Goal: Task Accomplishment & Management: Complete application form

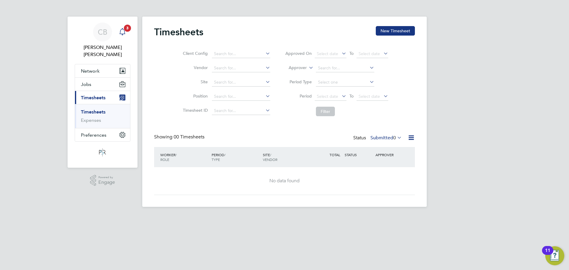
click at [129, 25] on span "3" at bounding box center [127, 28] width 7 height 7
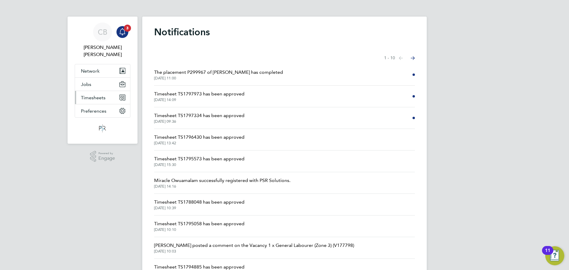
click at [112, 91] on button "Timesheets" at bounding box center [102, 97] width 55 height 13
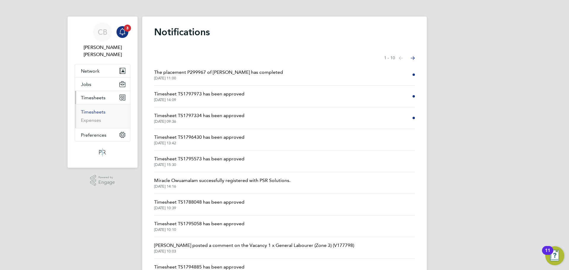
click at [95, 109] on link "Timesheets" at bounding box center [93, 112] width 25 height 6
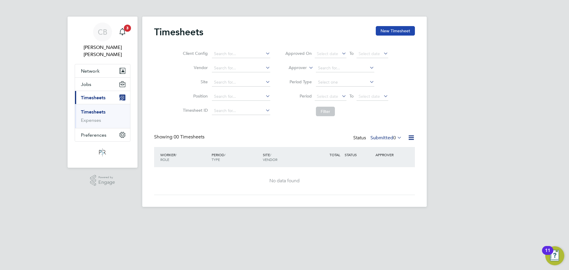
click at [382, 29] on button "New Timesheet" at bounding box center [395, 30] width 39 height 9
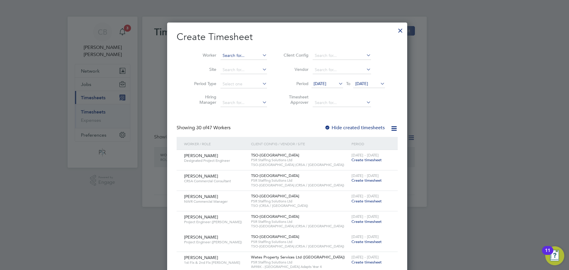
scroll to position [1038, 235]
click at [250, 55] on input at bounding box center [244, 56] width 47 height 8
click at [254, 50] on li "Worker" at bounding box center [228, 56] width 92 height 14
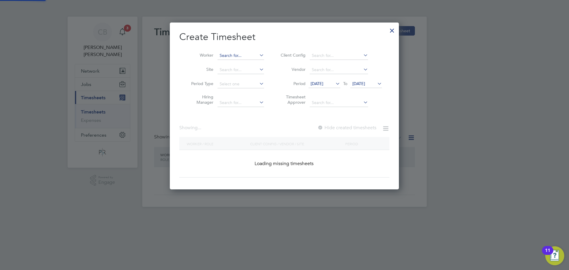
click at [247, 57] on input at bounding box center [241, 56] width 47 height 8
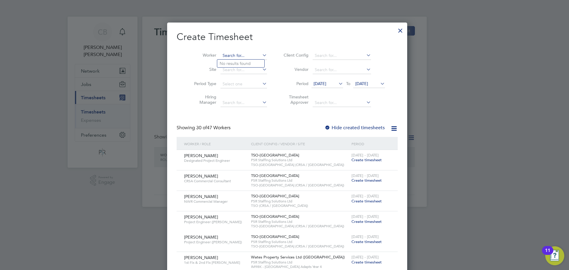
click at [247, 57] on input at bounding box center [244, 56] width 47 height 8
drag, startPoint x: 246, startPoint y: 57, endPoint x: 246, endPoint y: 63, distance: 5.6
click at [246, 63] on div "Timesheets New Timesheet Client Config Vendor Site Position Timesheet ID Approv…" at bounding box center [284, 112] width 285 height 190
click at [246, 63] on li "[PERSON_NAME]" at bounding box center [240, 64] width 47 height 8
type input "[PERSON_NAME]"
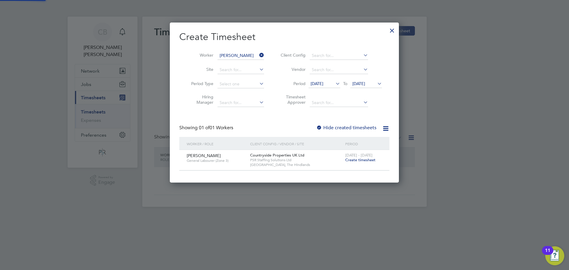
scroll to position [160, 229]
click at [365, 158] on span "Create timesheet" at bounding box center [360, 159] width 30 height 5
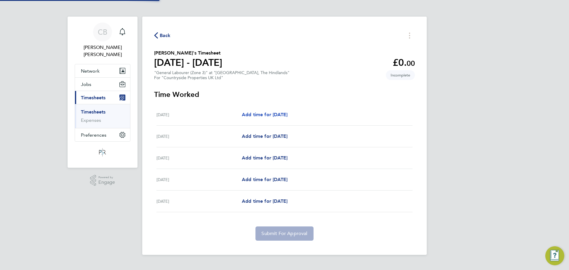
click at [255, 112] on span "Add time for [DATE]" at bounding box center [265, 115] width 46 height 6
select select "30"
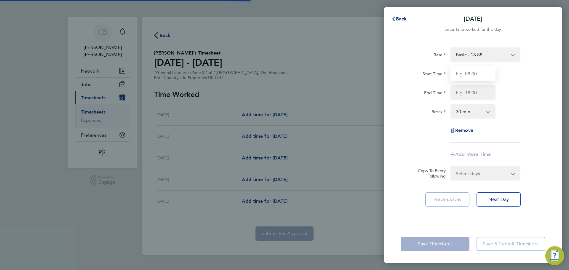
drag, startPoint x: 471, startPoint y: 77, endPoint x: 478, endPoint y: 77, distance: 6.2
click at [471, 77] on input "Start Time" at bounding box center [473, 73] width 45 height 14
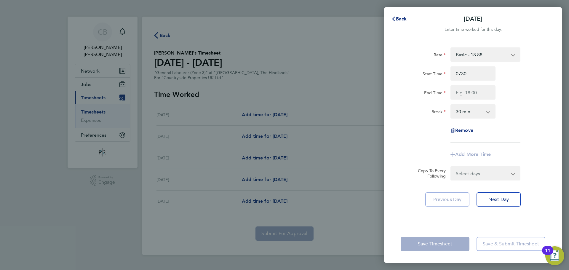
type input "07:30"
click at [547, 100] on div "Rate Basic - 18.88 Start Time 07:30 End Time Break 0 min 15 min 30 min 45 min 6…" at bounding box center [473, 132] width 178 height 185
click at [470, 87] on input "End Time" at bounding box center [473, 92] width 45 height 14
type input "17:00"
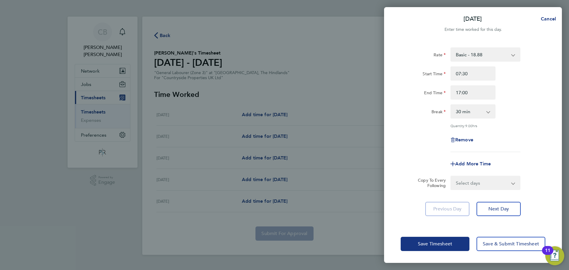
click at [555, 80] on div "Rate Basic - 18.88 Start Time 07:30 End Time 17:00 Break 0 min 15 min 30 min 45…" at bounding box center [473, 132] width 178 height 185
click at [485, 179] on select "Select days Day [DATE] [DATE] [DATE] [DATE]" at bounding box center [482, 182] width 62 height 13
select select "DAY"
click at [451, 176] on select "Select days Day [DATE] [DATE] [DATE] [DATE]" at bounding box center [482, 182] width 62 height 13
select select "[DATE]"
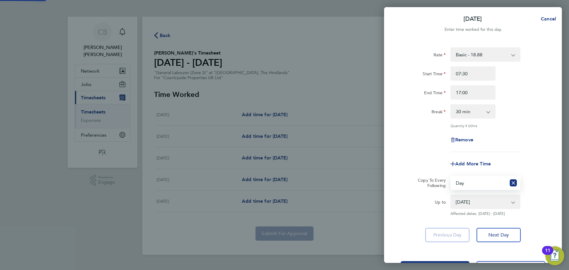
click at [490, 203] on select "[DATE] [DATE] [DATE] [DATE]" at bounding box center [482, 201] width 62 height 13
click at [451, 195] on select "[DATE] [DATE] [DATE] [DATE]" at bounding box center [482, 201] width 62 height 13
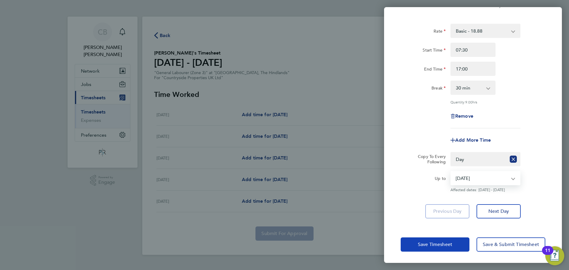
click at [442, 243] on span "Save Timesheet" at bounding box center [435, 245] width 34 height 6
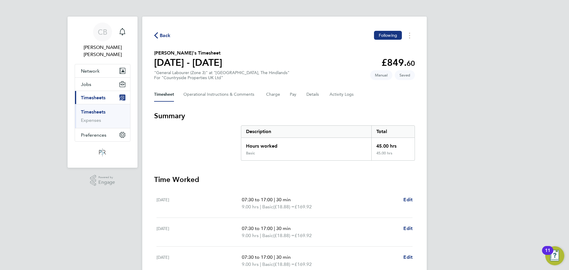
scroll to position [115, 0]
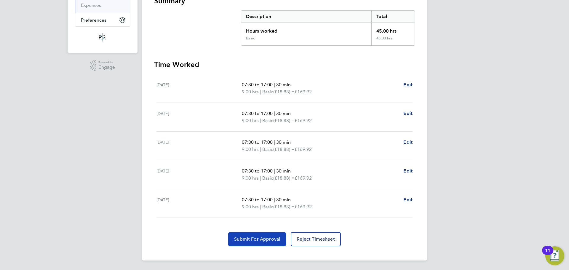
click at [268, 237] on span "Submit For Approval" at bounding box center [257, 239] width 46 height 6
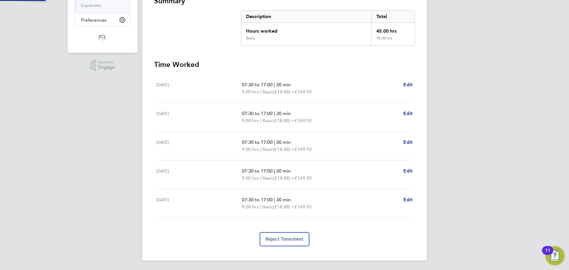
scroll to position [0, 0]
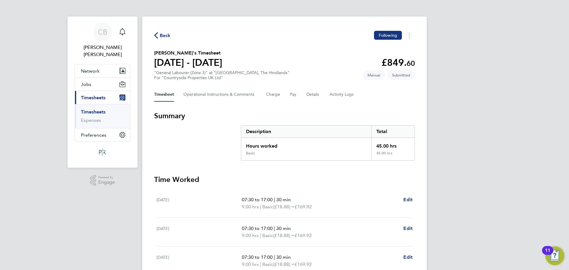
click at [167, 34] on span "Back" at bounding box center [165, 35] width 11 height 7
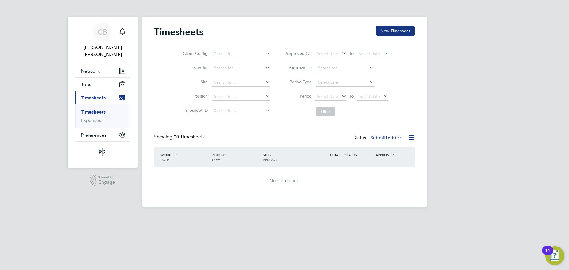
click at [90, 109] on link "Timesheets" at bounding box center [93, 112] width 25 height 6
click at [88, 117] on link "Expenses" at bounding box center [91, 120] width 20 height 6
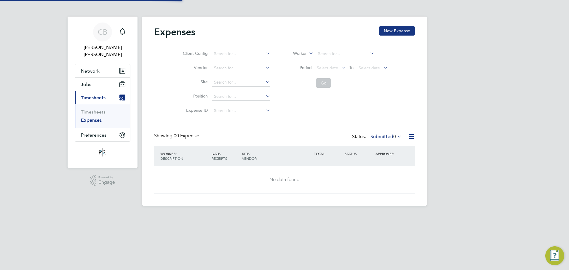
click at [92, 109] on li "Timesheets" at bounding box center [103, 113] width 44 height 8
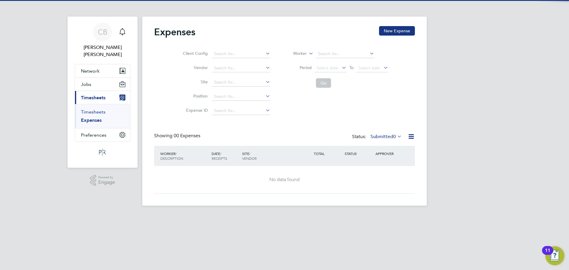
click at [97, 109] on link "Timesheets" at bounding box center [93, 112] width 25 height 6
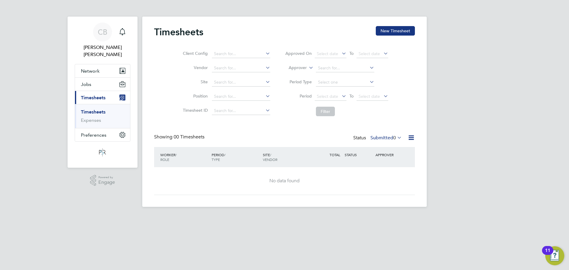
click at [383, 136] on label "Submitted 0" at bounding box center [386, 138] width 31 height 6
click at [388, 166] on li "Submitted" at bounding box center [381, 165] width 27 height 8
click at [391, 136] on label "Submitted 0" at bounding box center [386, 138] width 31 height 6
click at [389, 161] on li "Submitted" at bounding box center [381, 165] width 27 height 8
click at [397, 26] on button "New Timesheet" at bounding box center [395, 30] width 39 height 9
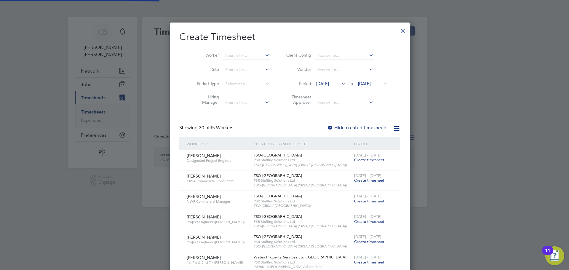
scroll to position [1059, 235]
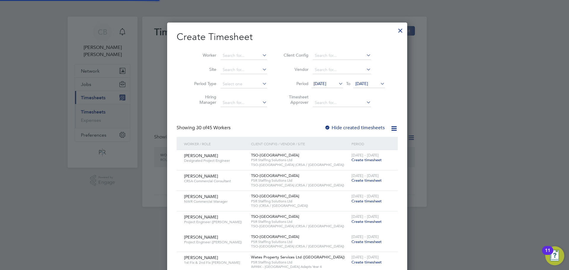
click at [228, 50] on li "Worker" at bounding box center [228, 56] width 92 height 14
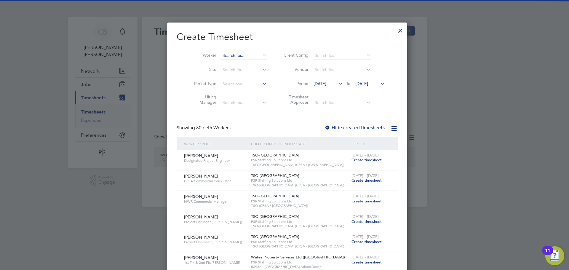
click at [228, 55] on input at bounding box center [244, 56] width 47 height 8
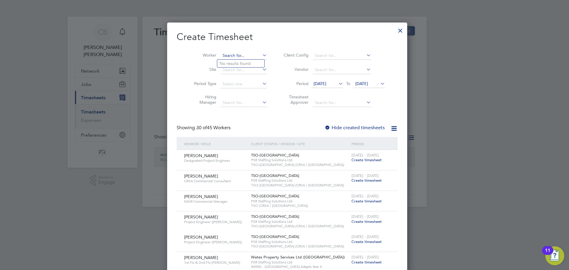
type input "v"
click at [229, 62] on b "Ivans" at bounding box center [225, 63] width 10 height 5
type input "[PERSON_NAME]"
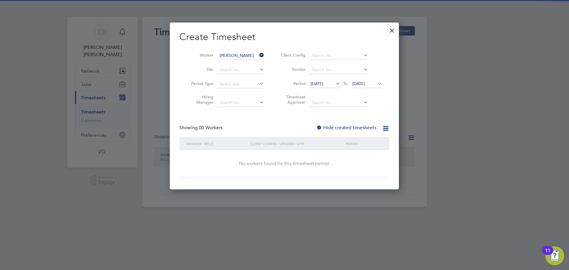
scroll to position [167, 229]
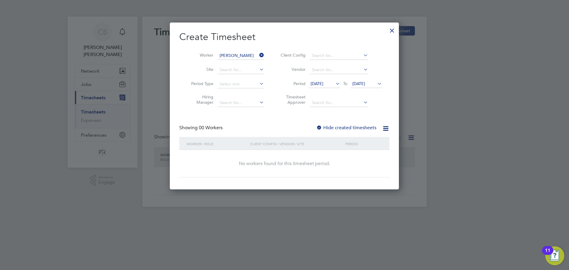
click at [338, 127] on label "Hide created timesheets" at bounding box center [346, 128] width 60 height 6
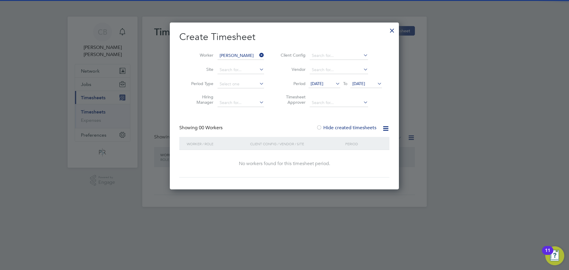
click at [357, 79] on li "Period [DATE] To [DATE]" at bounding box center [331, 84] width 118 height 14
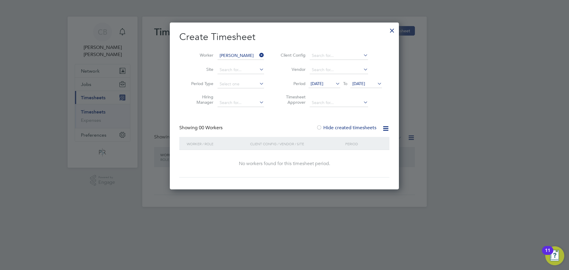
click at [358, 81] on span "[DATE]" at bounding box center [358, 83] width 13 height 5
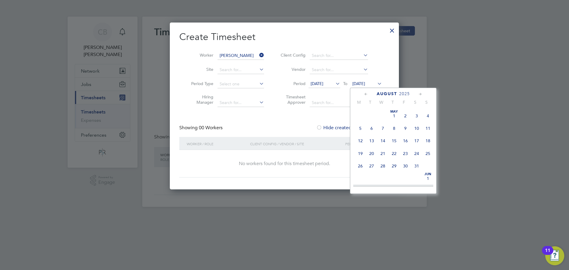
scroll to position [192, 0]
click at [423, 150] on span "17" at bounding box center [427, 148] width 11 height 11
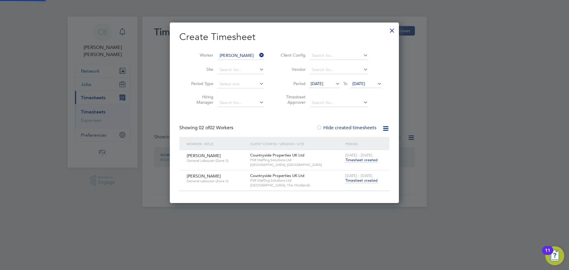
scroll to position [180, 229]
click at [355, 181] on span "Timesheet created" at bounding box center [361, 180] width 32 height 5
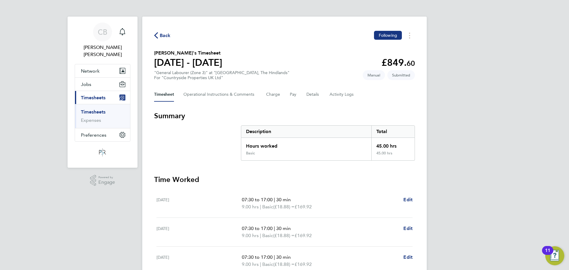
click at [95, 109] on link "Timesheets" at bounding box center [93, 112] width 25 height 6
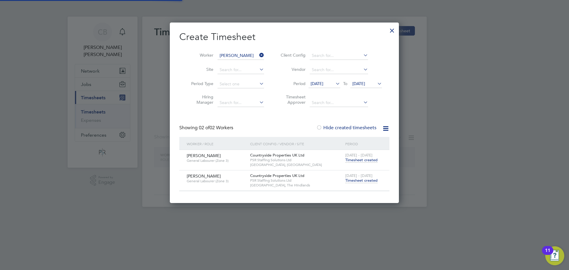
scroll to position [180, 229]
click at [258, 57] on icon at bounding box center [258, 55] width 0 height 8
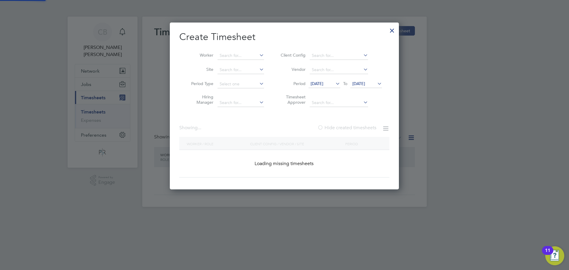
scroll to position [167, 229]
click at [244, 54] on input at bounding box center [241, 56] width 47 height 8
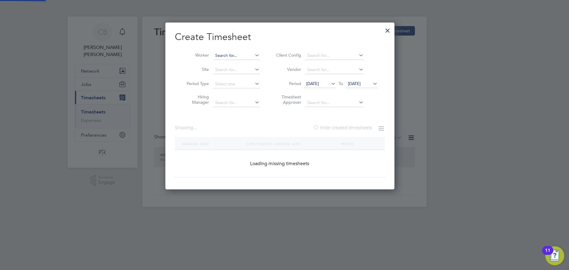
click at [248, 57] on input at bounding box center [236, 56] width 47 height 8
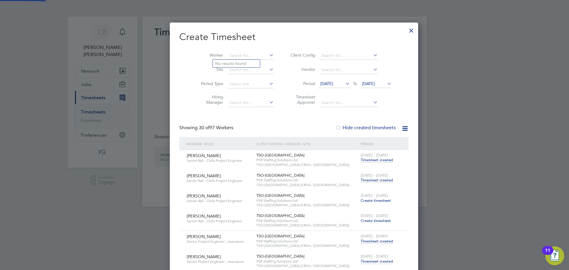
scroll to position [2361, 238]
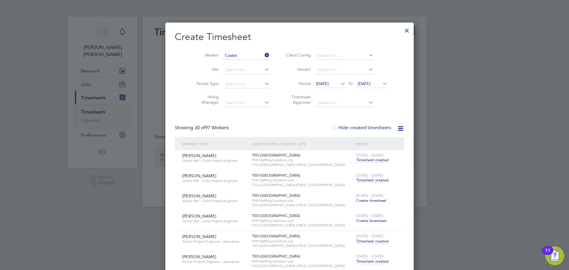
click at [229, 92] on li "[PERSON_NAME]" at bounding box center [240, 96] width 55 height 8
type input "[PERSON_NAME]"
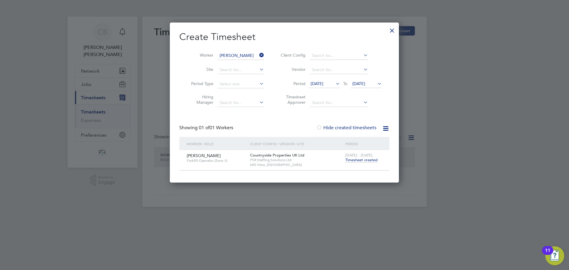
click at [371, 87] on span "[DATE]" at bounding box center [366, 84] width 32 height 8
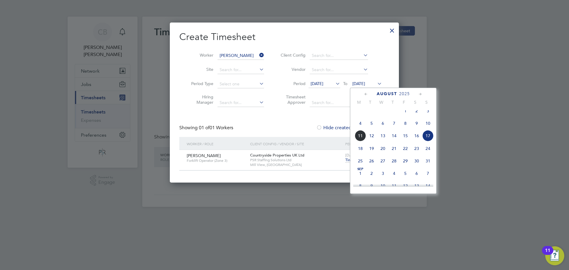
click at [425, 151] on span "24" at bounding box center [427, 148] width 11 height 11
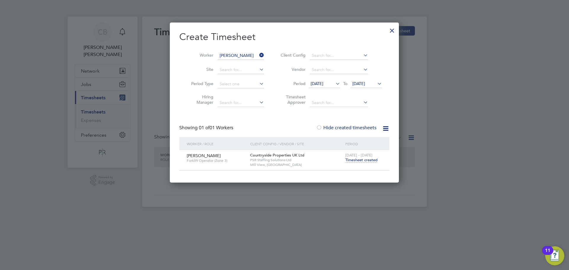
click at [332, 91] on li "Timesheet Approver" at bounding box center [331, 100] width 118 height 19
click at [330, 89] on li "Period [DATE] To [DATE]" at bounding box center [331, 84] width 118 height 14
click at [323, 83] on span "[DATE]" at bounding box center [317, 83] width 13 height 5
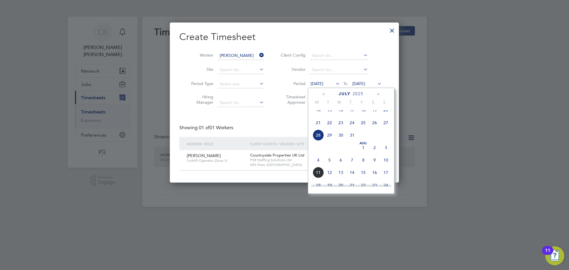
click at [319, 141] on span "28" at bounding box center [318, 135] width 11 height 11
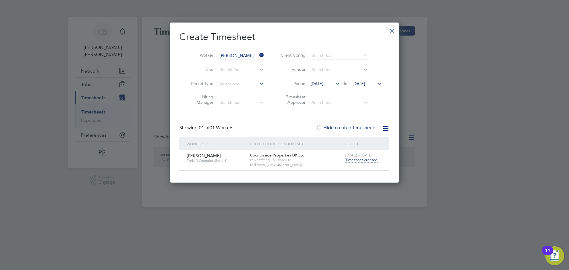
click at [352, 159] on span "Timesheet created" at bounding box center [361, 159] width 32 height 5
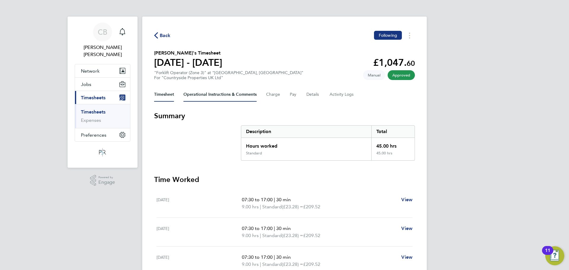
click at [221, 93] on Comments-tab "Operational Instructions & Comments" at bounding box center [220, 94] width 73 height 14
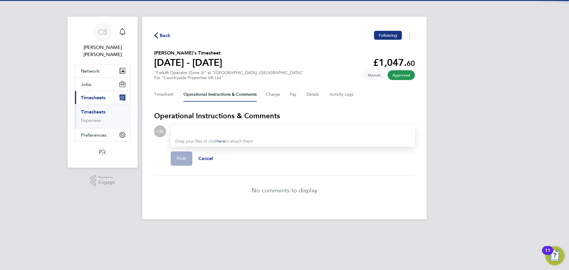
click at [287, 95] on div "Timesheet Operational Instructions & Comments Charge Pay Details Activity Logs" at bounding box center [284, 94] width 261 height 14
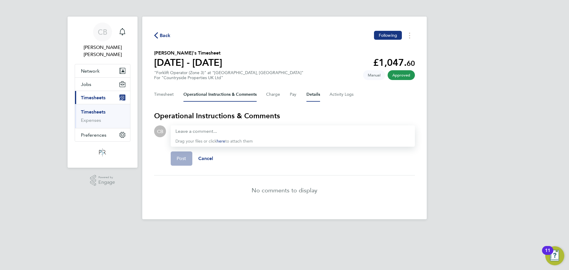
click at [315, 92] on button "Details" at bounding box center [314, 94] width 14 height 14
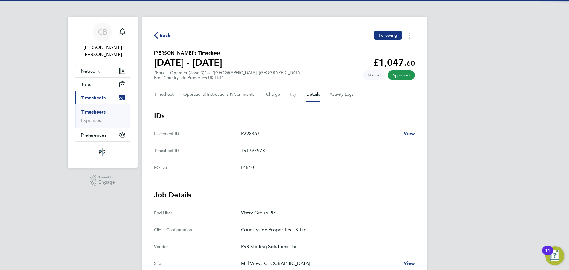
click at [265, 91] on div "Timesheet Operational Instructions & Comments Charge Pay Details Activity Logs" at bounding box center [284, 94] width 261 height 14
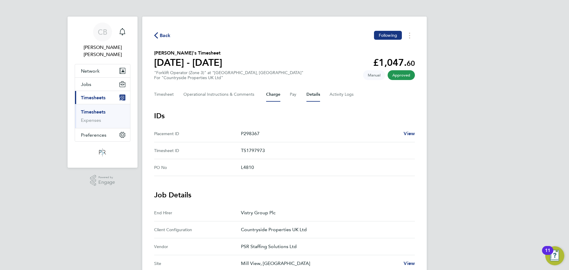
click at [271, 96] on button "Charge" at bounding box center [273, 94] width 14 height 14
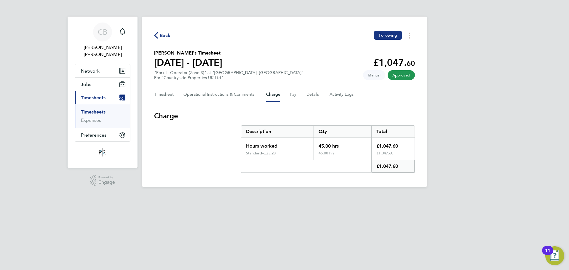
click at [177, 98] on div "Timesheet Operational Instructions & Comments Charge Pay Details Activity Logs" at bounding box center [284, 94] width 261 height 14
click at [167, 96] on button "Timesheet" at bounding box center [164, 94] width 20 height 14
